Goal: Information Seeking & Learning: Stay updated

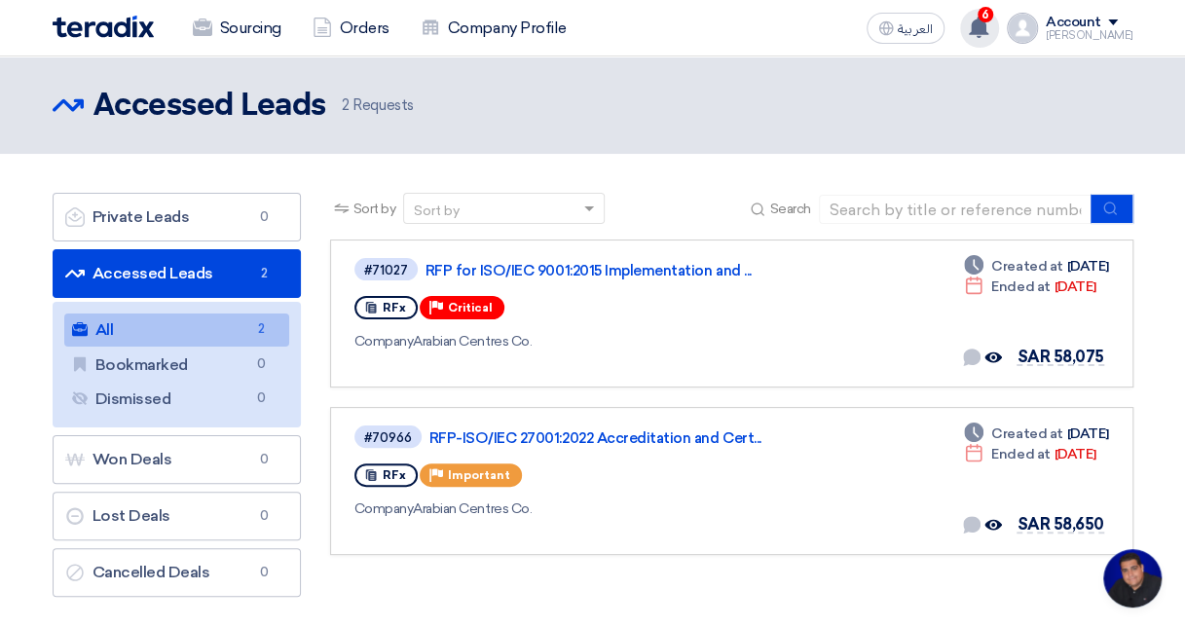
click at [975, 18] on div "6 A request has been edited! - "RFP-ISO/IEC 27001:2022 Accreditation and Certif…" at bounding box center [979, 28] width 39 height 39
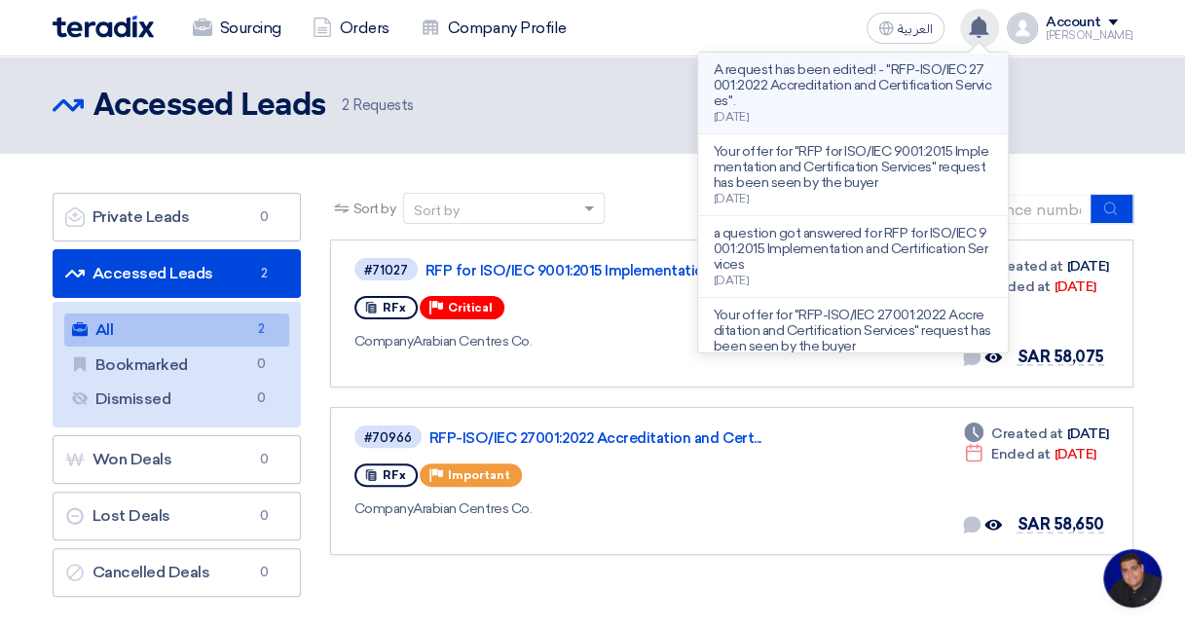
click at [857, 99] on p "A request has been edited! - "RFP-ISO/IEC 27001:2022 Accreditation and Certific…" at bounding box center [853, 85] width 279 height 47
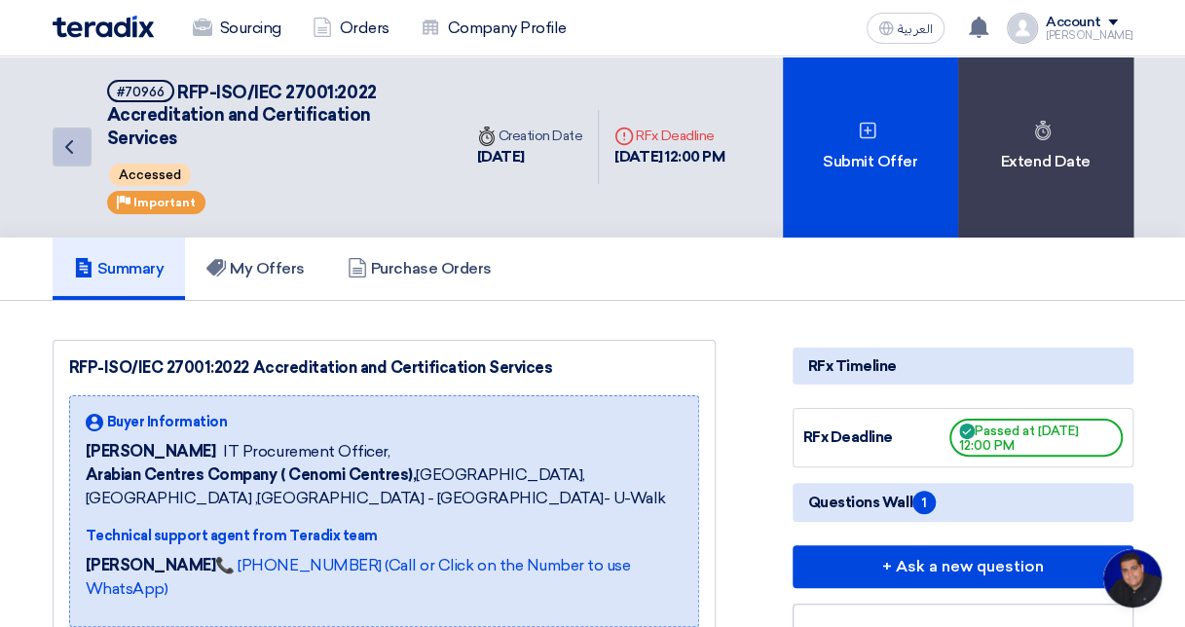
click at [70, 135] on icon "Back" at bounding box center [68, 146] width 23 height 23
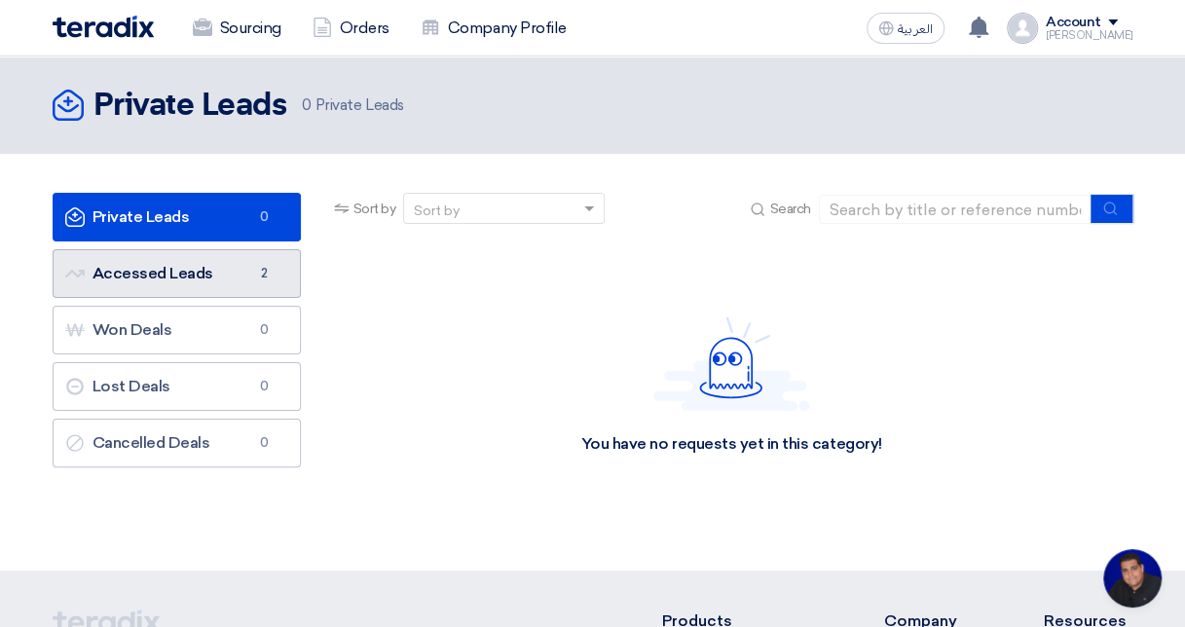
click at [170, 288] on link "Accessed Leads Accessed Leads 2" at bounding box center [177, 273] width 248 height 49
